Goal: Task Accomplishment & Management: Complete application form

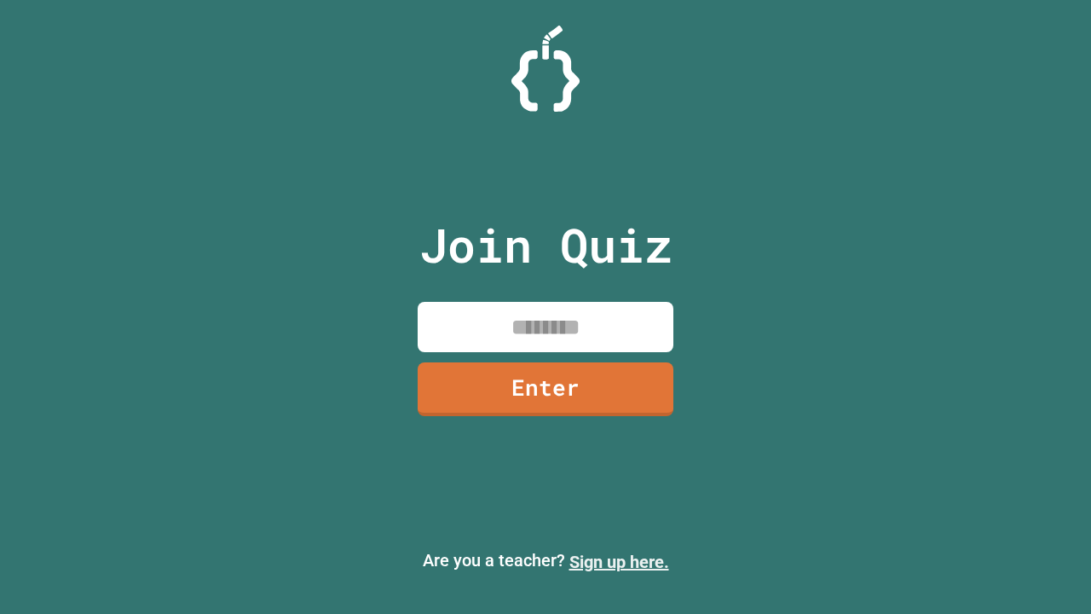
click at [619, 562] on link "Sign up here." at bounding box center [619, 562] width 100 height 20
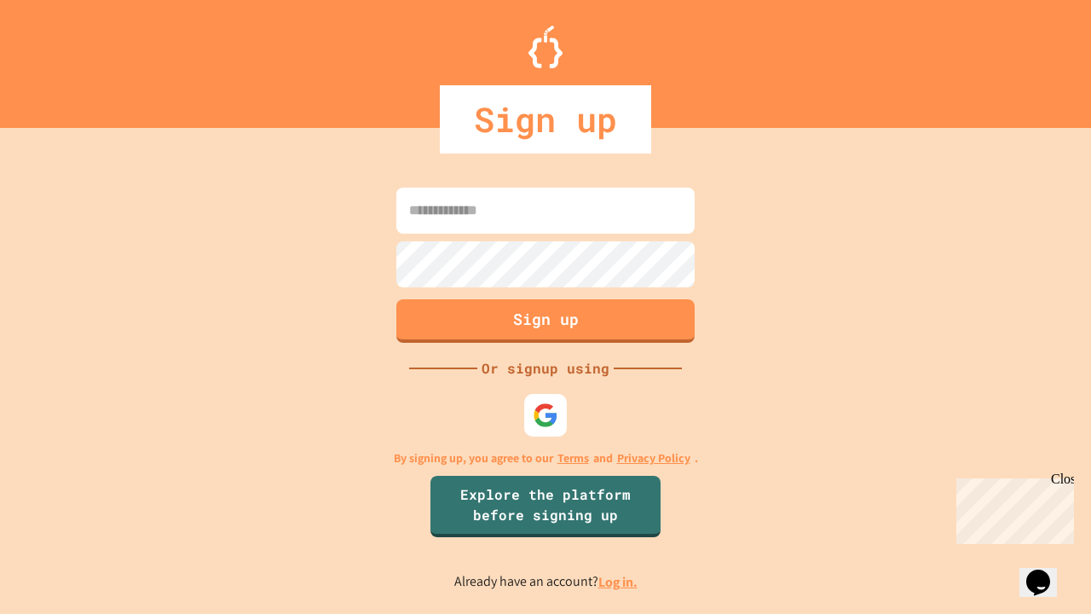
click at [619, 581] on link "Log in." at bounding box center [617, 582] width 39 height 18
